Goal: Task Accomplishment & Management: Complete application form

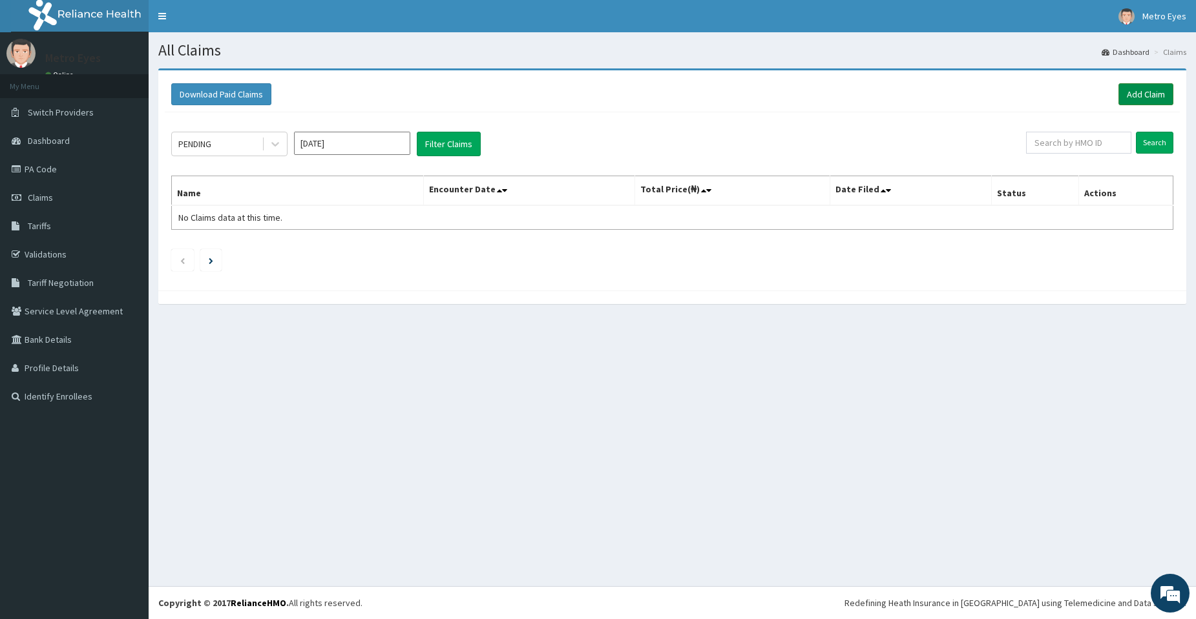
click at [1150, 93] on link "Add Claim" at bounding box center [1145, 94] width 55 height 22
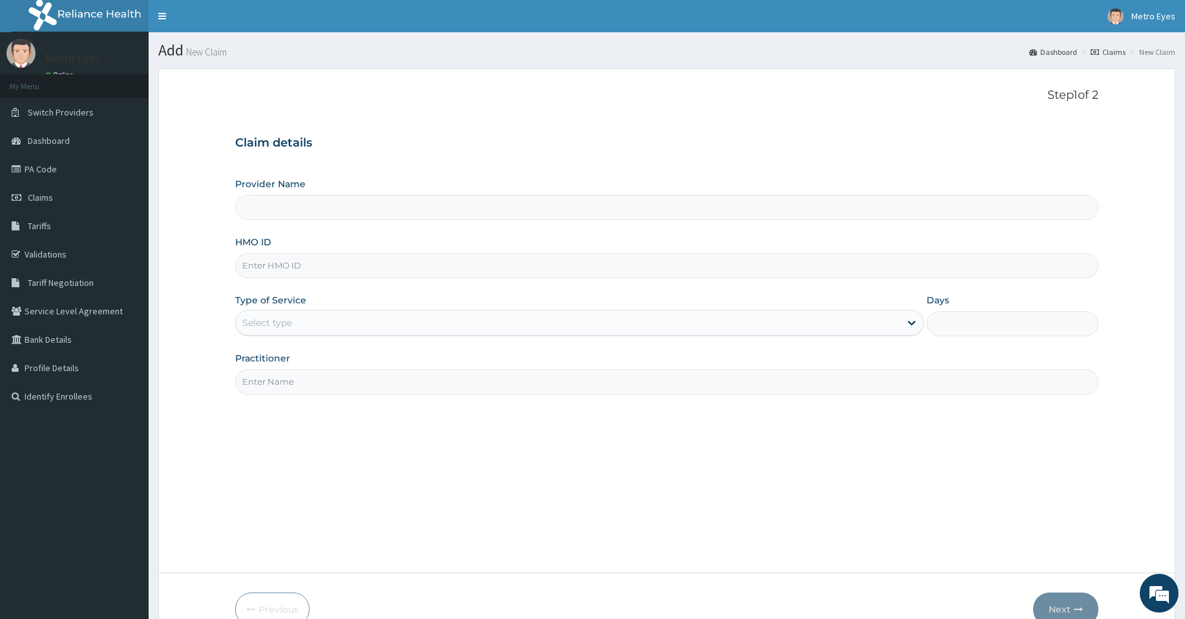
type input "Metro Eyes - Agbara"
click at [275, 262] on input "HMO ID" at bounding box center [666, 265] width 863 height 25
type input "B"
type input "RBN/10054/A"
click at [339, 321] on div "Select type" at bounding box center [568, 323] width 664 height 21
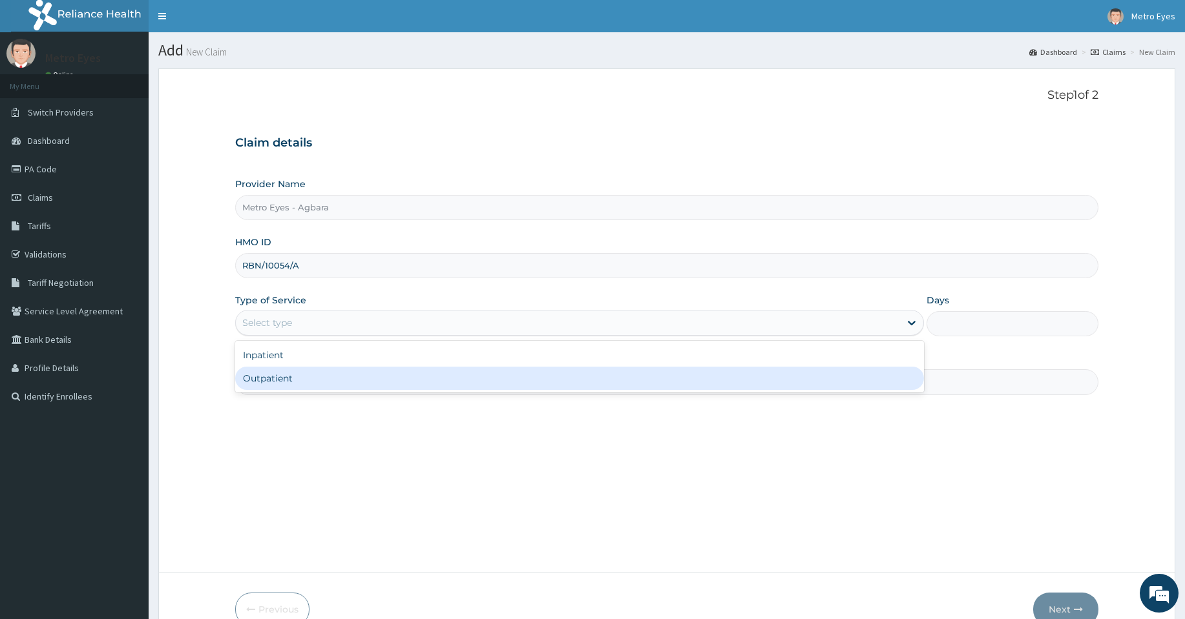
click at [319, 373] on div "Outpatient" at bounding box center [579, 378] width 688 height 23
type input "1"
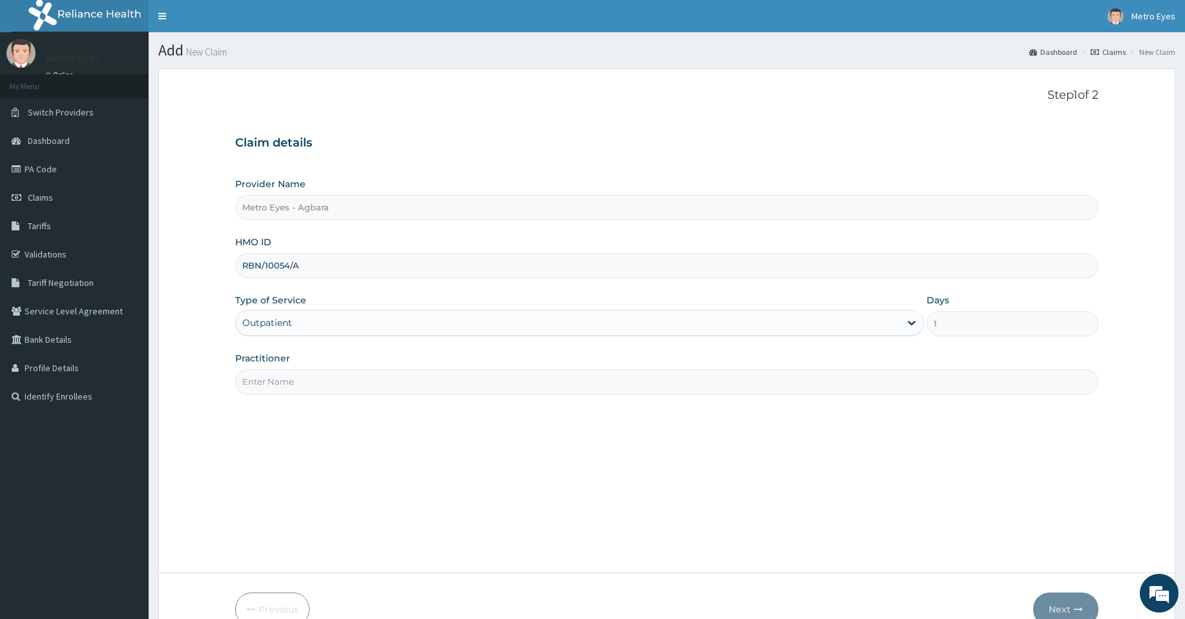
click at [312, 385] on input "Practitioner" at bounding box center [666, 381] width 863 height 25
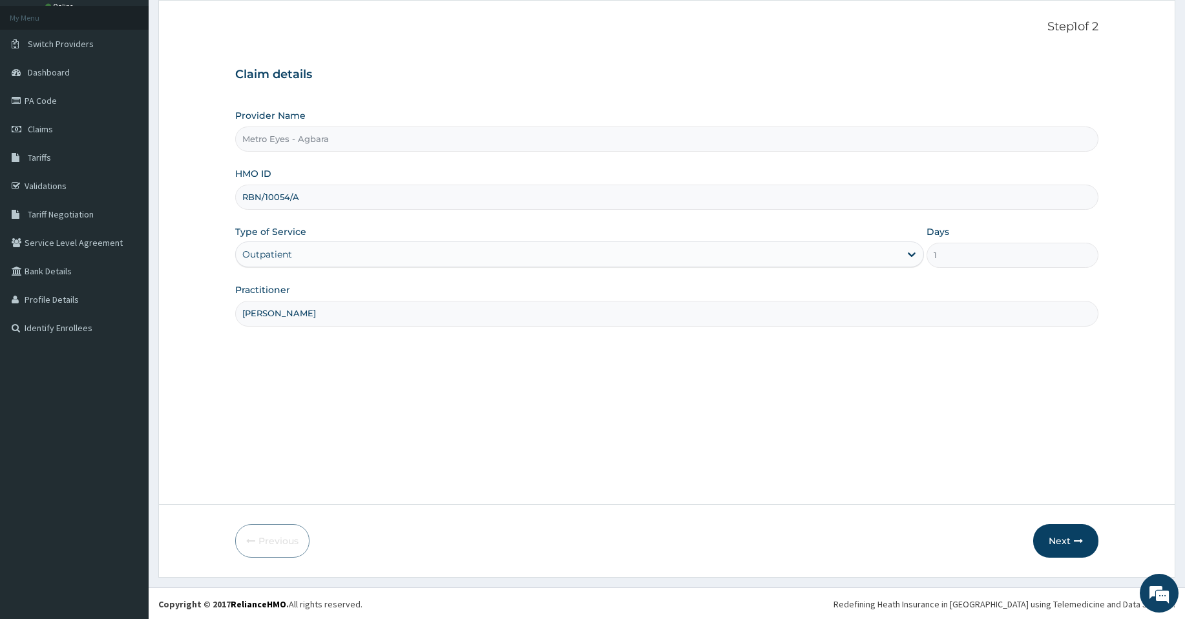
scroll to position [70, 0]
type input "DR CHARLES"
click at [1058, 538] on button "Next" at bounding box center [1065, 540] width 65 height 34
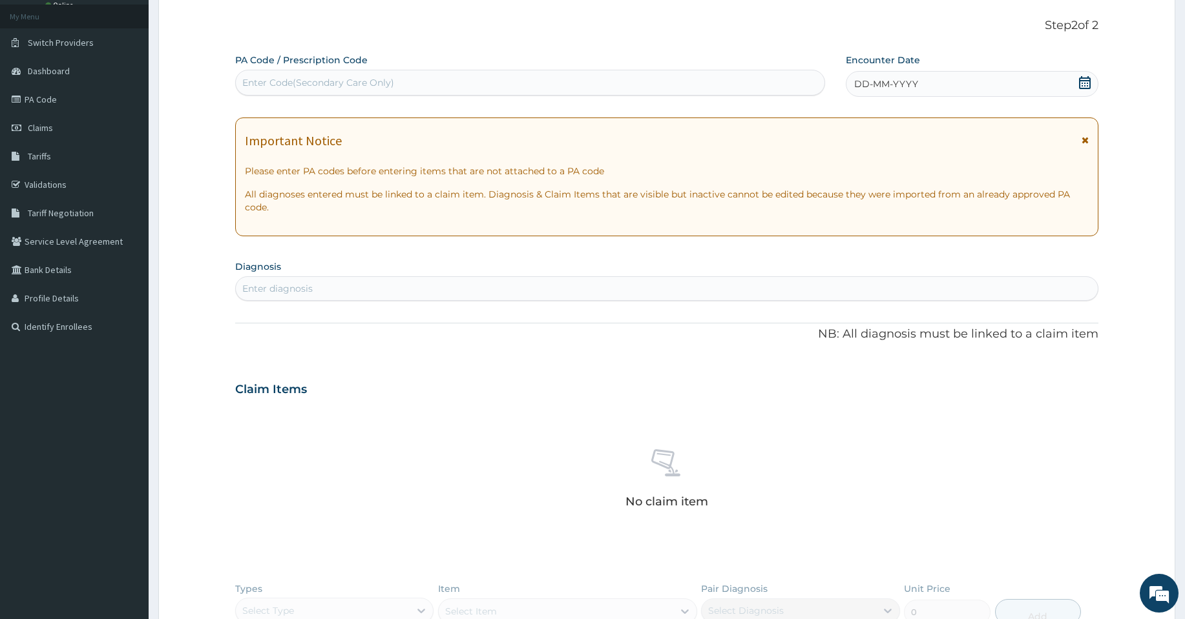
click at [1084, 78] on icon at bounding box center [1085, 82] width 12 height 13
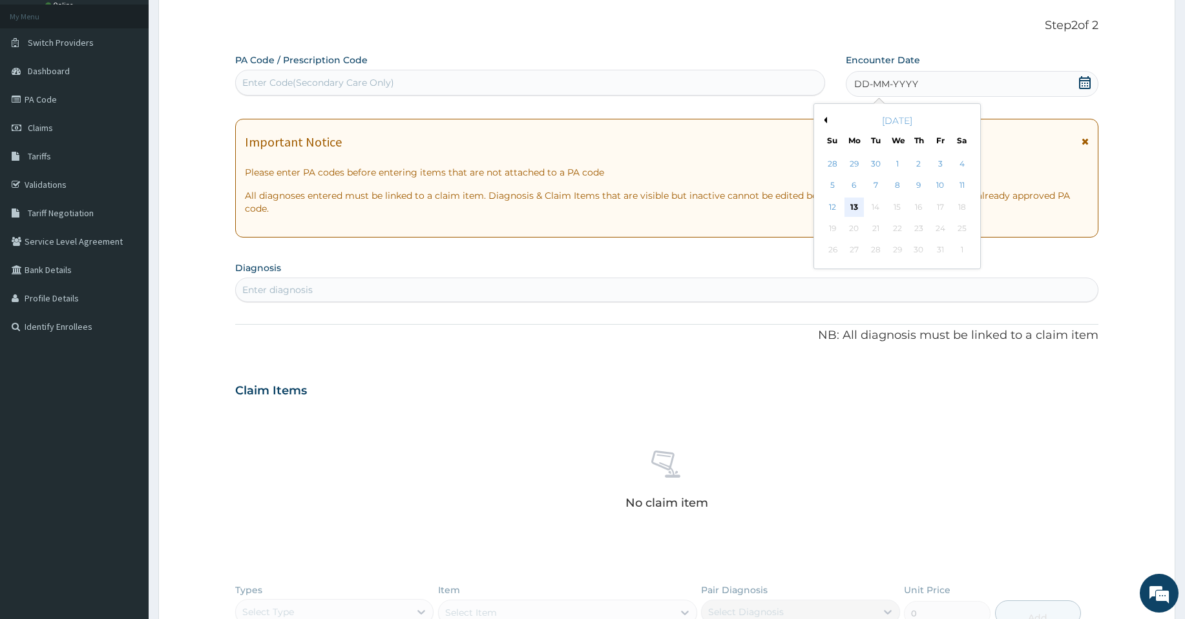
click at [854, 208] on div "13" at bounding box center [853, 207] width 19 height 19
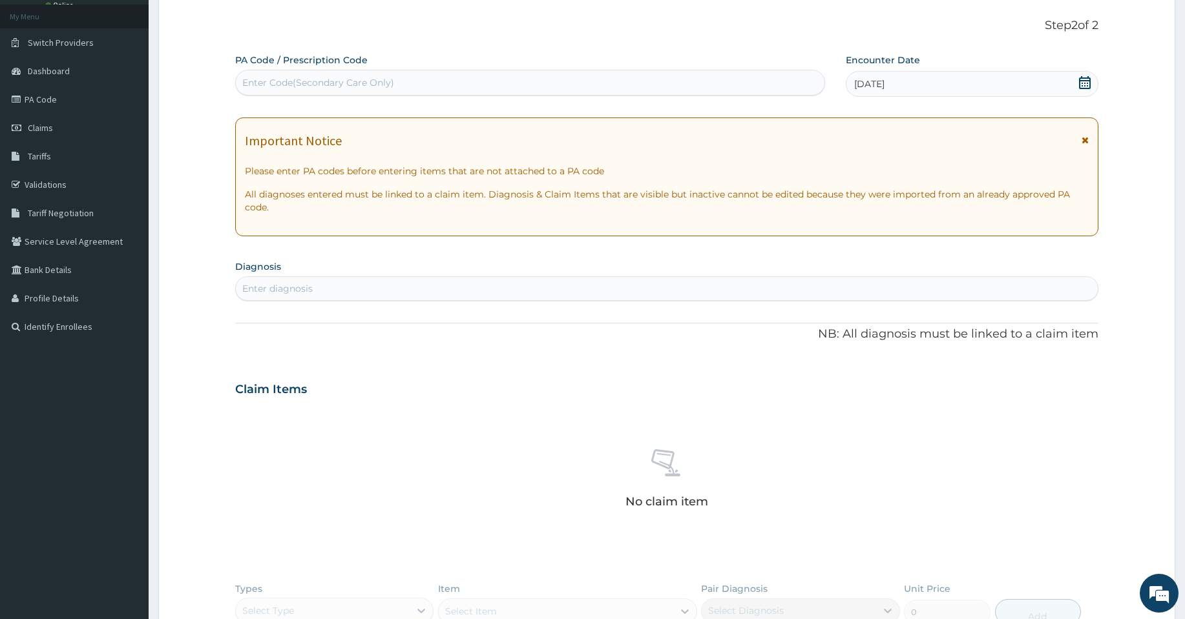
click at [285, 64] on label "PA Code / Prescription Code" at bounding box center [301, 60] width 132 height 13
click at [284, 76] on div "Enter Code(Secondary Care Only)" at bounding box center [530, 82] width 588 height 21
type input "PA/AD5323"
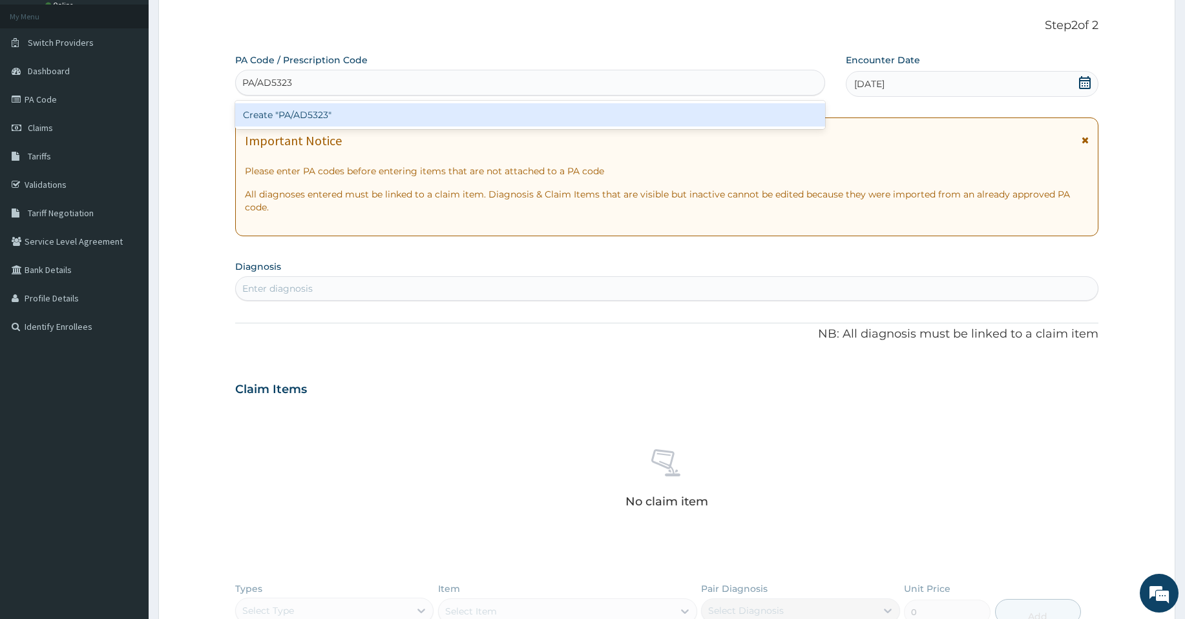
click at [310, 116] on div "Create "PA/AD5323"" at bounding box center [530, 114] width 590 height 23
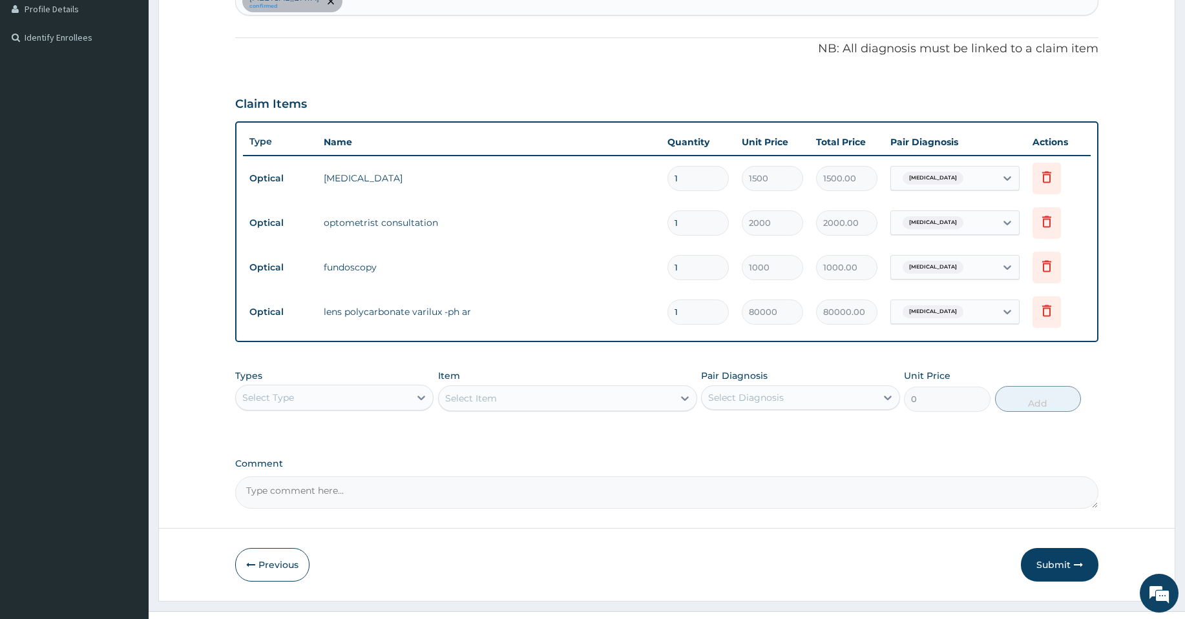
scroll to position [384, 0]
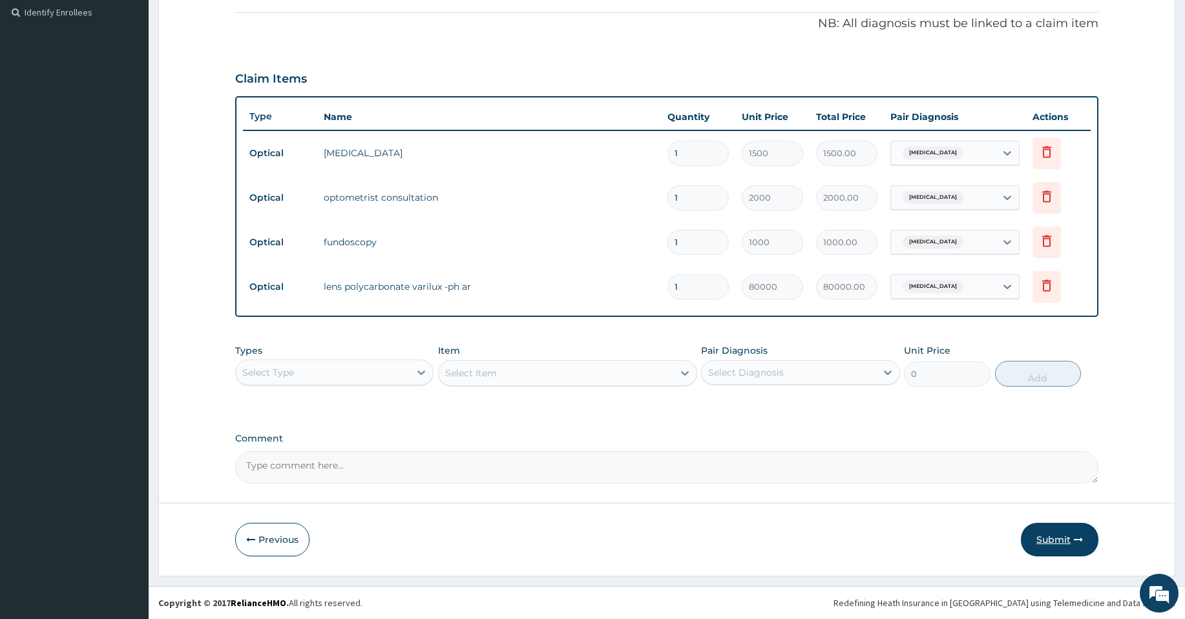
click at [1033, 536] on button "Submit" at bounding box center [1059, 540] width 78 height 34
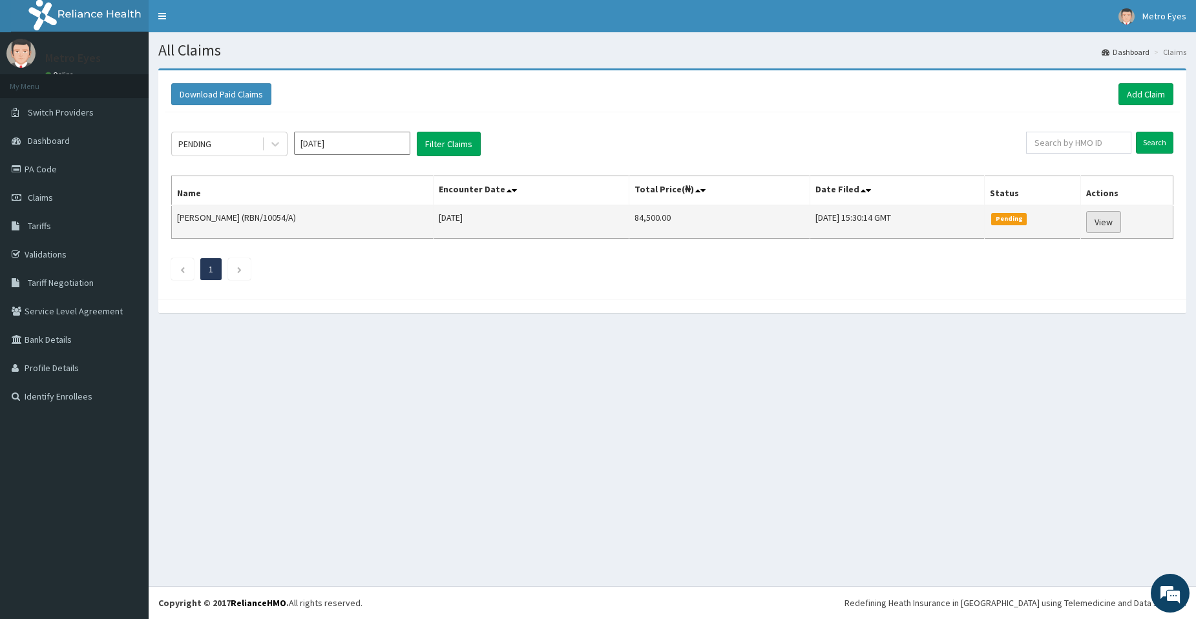
click at [1108, 223] on link "View" at bounding box center [1103, 222] width 35 height 22
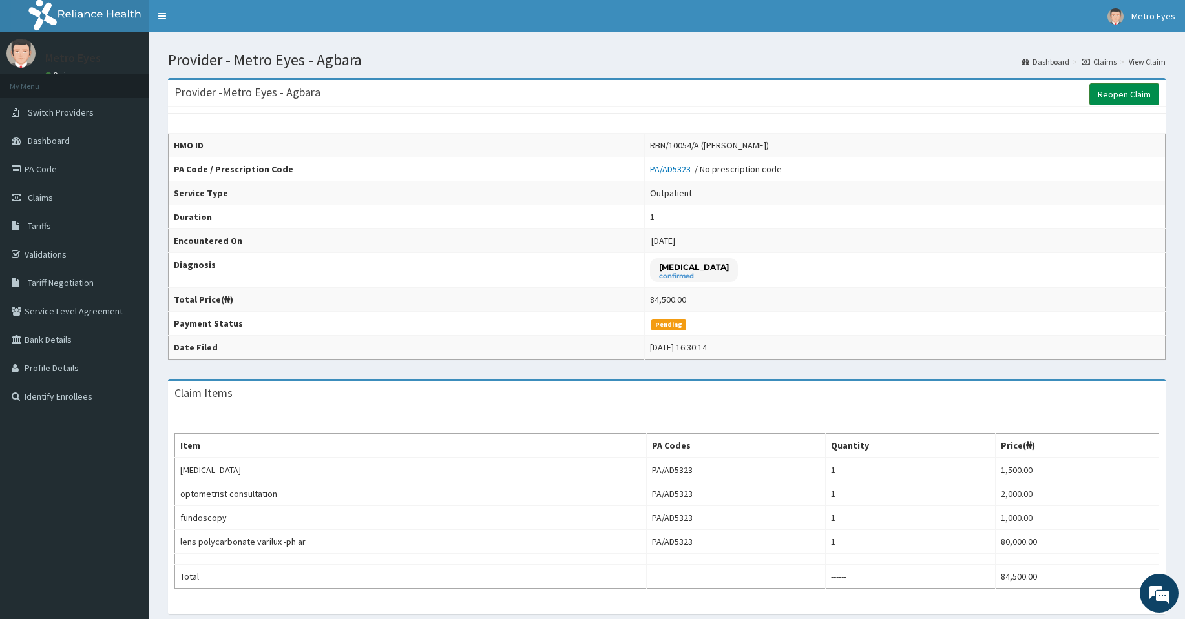
click at [1123, 99] on link "Reopen Claim" at bounding box center [1124, 94] width 70 height 22
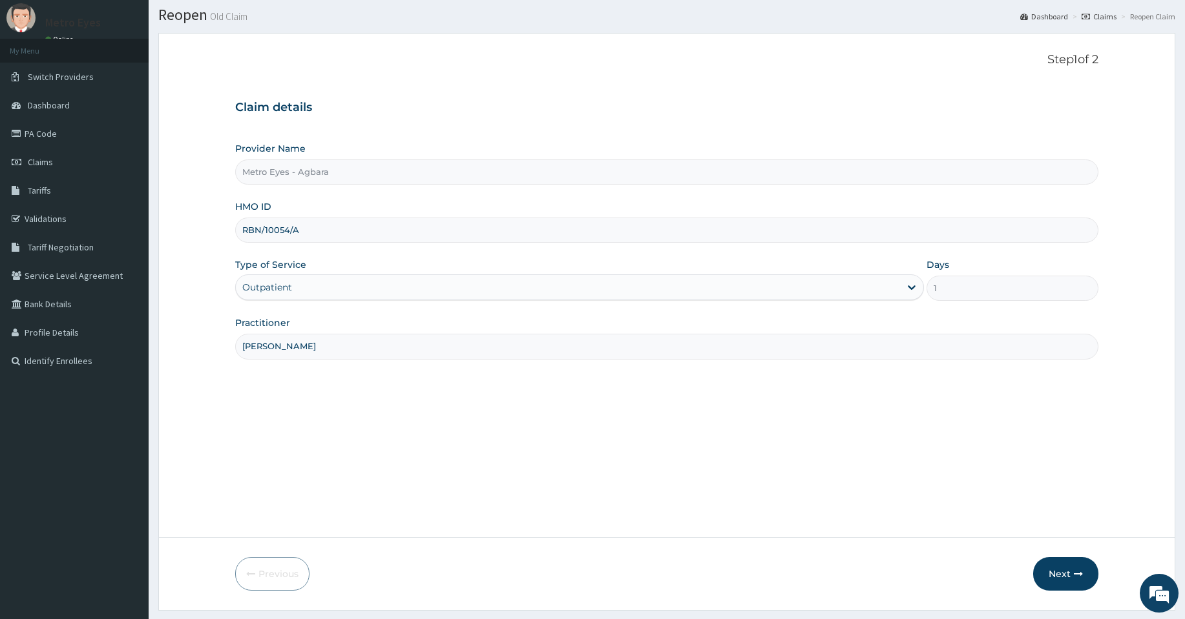
scroll to position [70, 0]
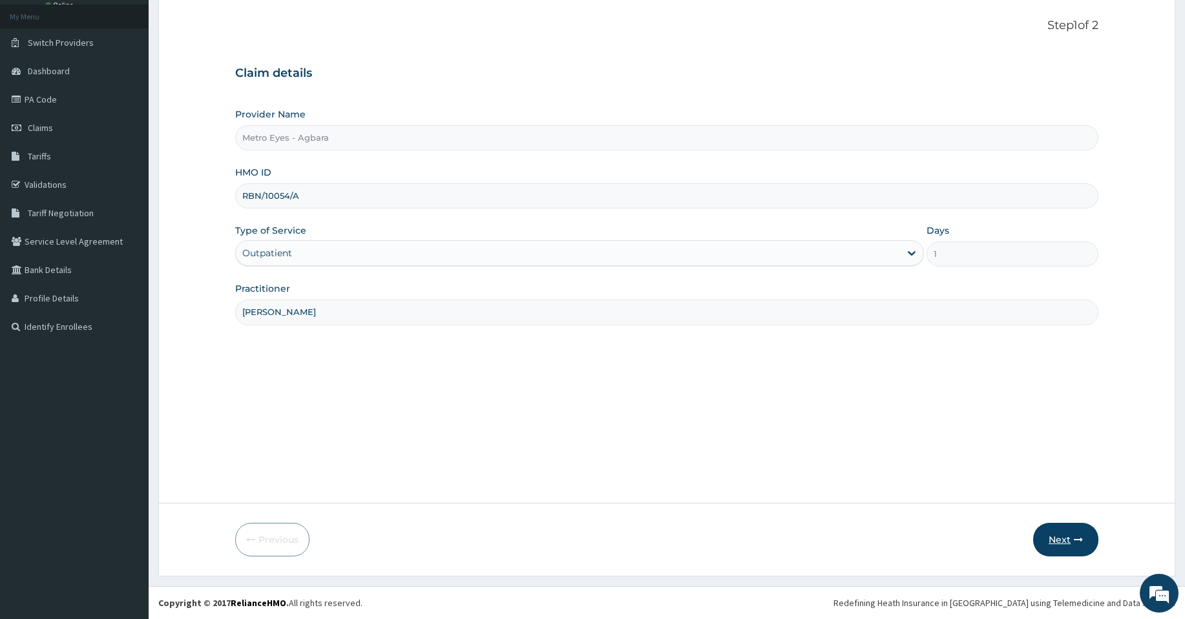
click at [1068, 539] on button "Next" at bounding box center [1065, 540] width 65 height 34
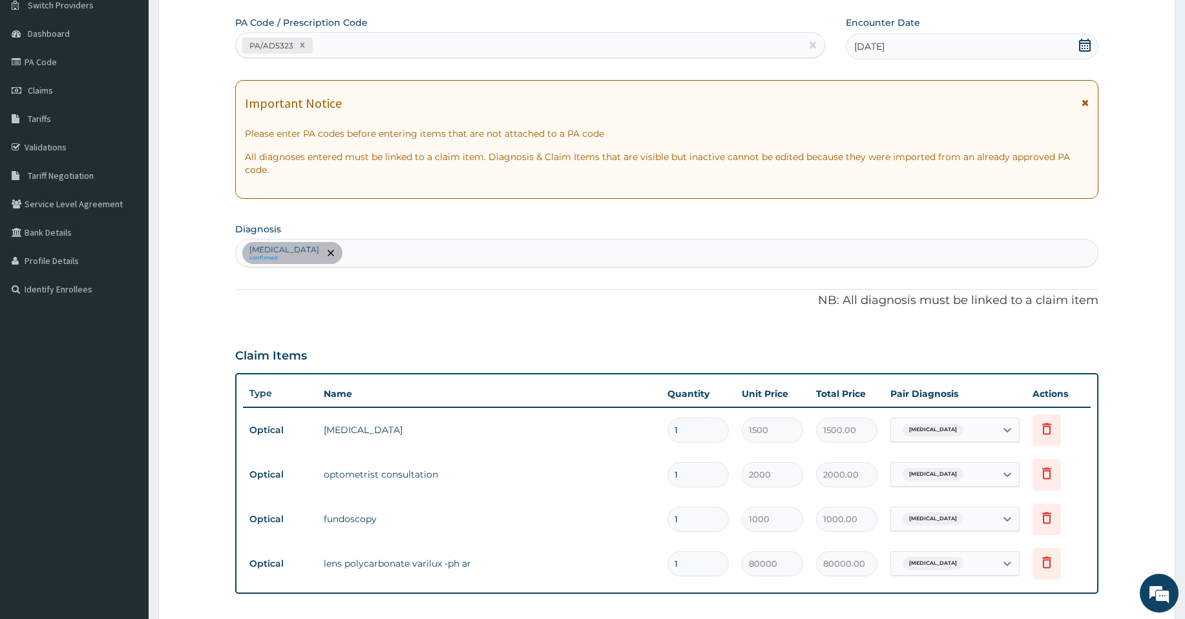
scroll to position [0, 0]
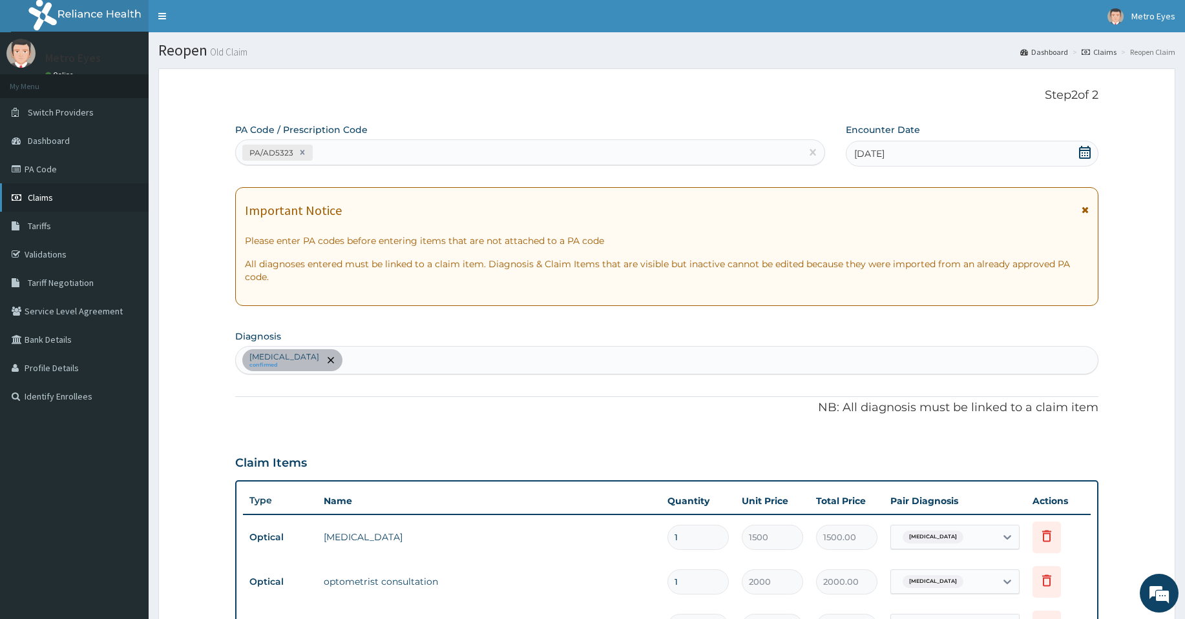
click at [93, 201] on link "Claims" at bounding box center [74, 197] width 149 height 28
